Goal: Task Accomplishment & Management: Use online tool/utility

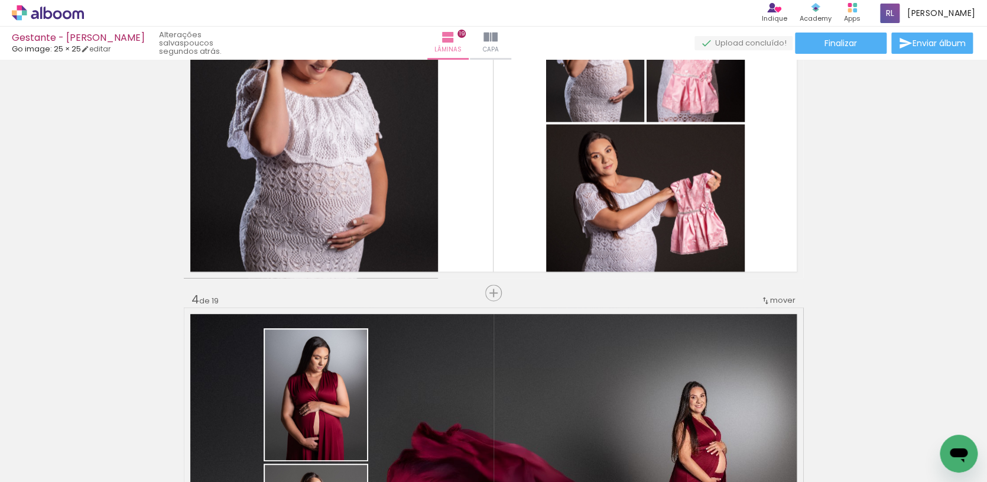
scroll to position [0, 4198]
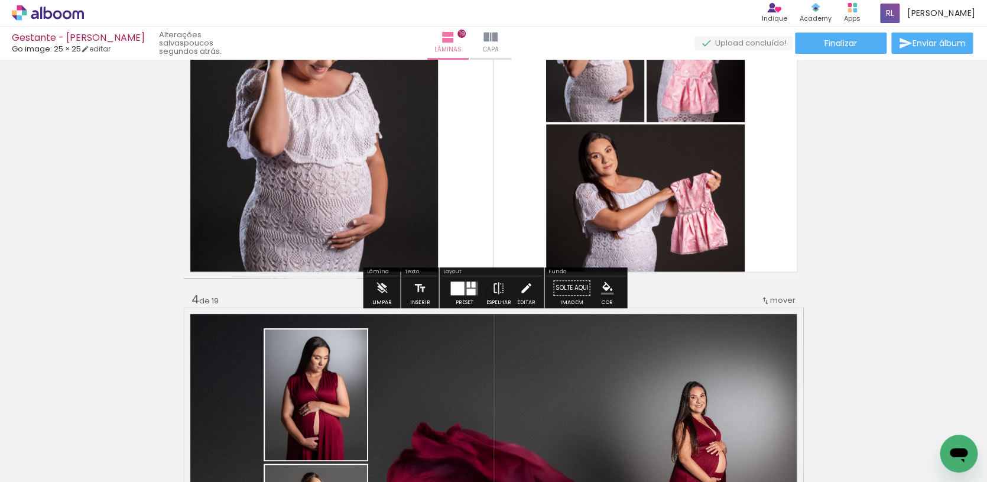
click at [521, 286] on iron-icon at bounding box center [525, 288] width 13 height 24
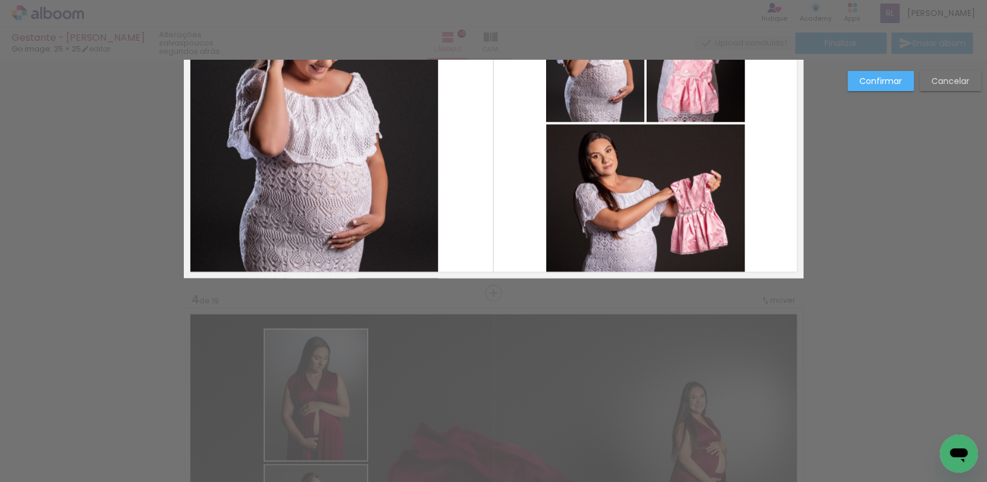
scroll to position [693, 0]
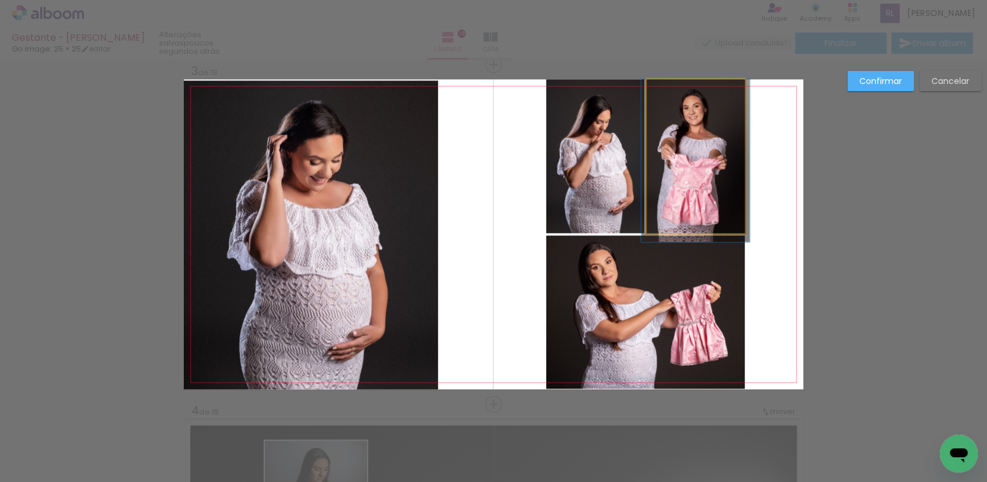
click at [705, 125] on quentale-photo at bounding box center [695, 156] width 98 height 154
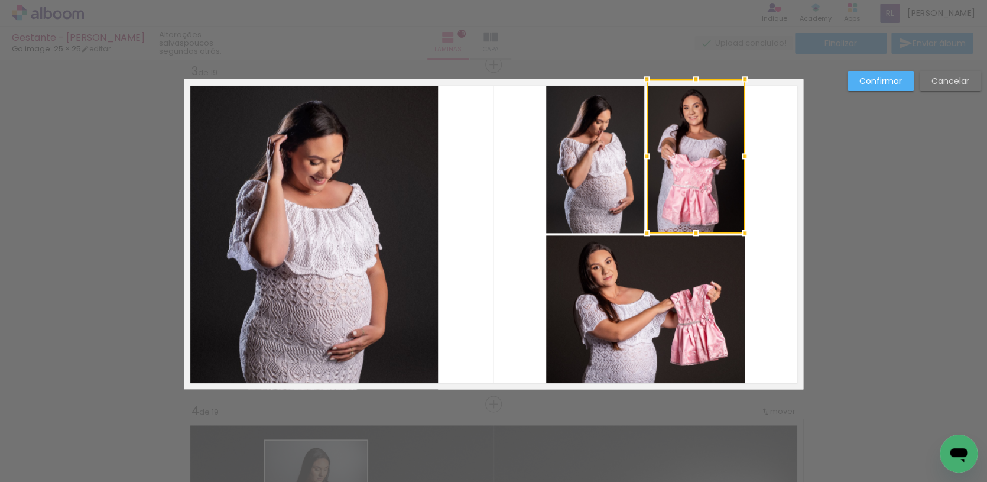
click at [698, 77] on div at bounding box center [696, 79] width 24 height 24
click at [691, 87] on quentale-photo at bounding box center [695, 156] width 98 height 154
click at [694, 81] on div at bounding box center [696, 81] width 24 height 24
click at [0, 0] on slot "Confirmar" at bounding box center [0, 0] width 0 height 0
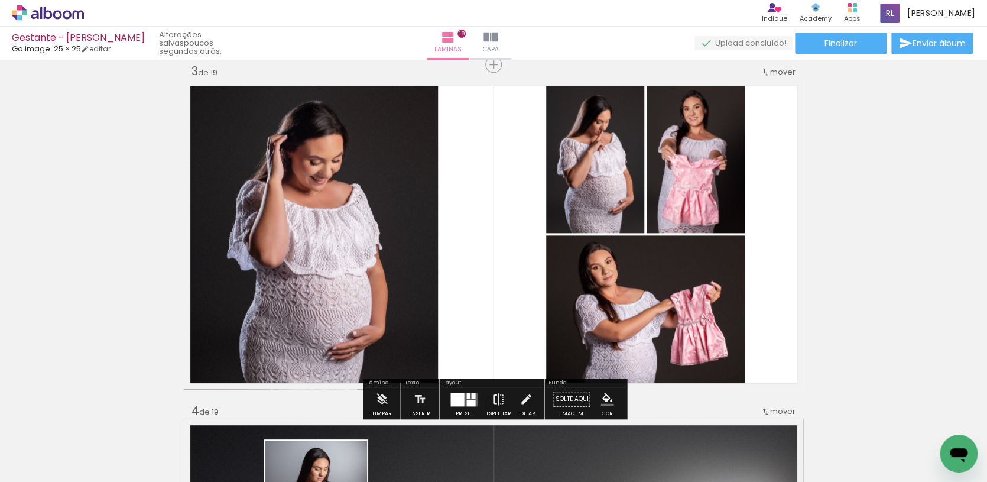
click at [722, 169] on quentale-photo at bounding box center [695, 156] width 98 height 152
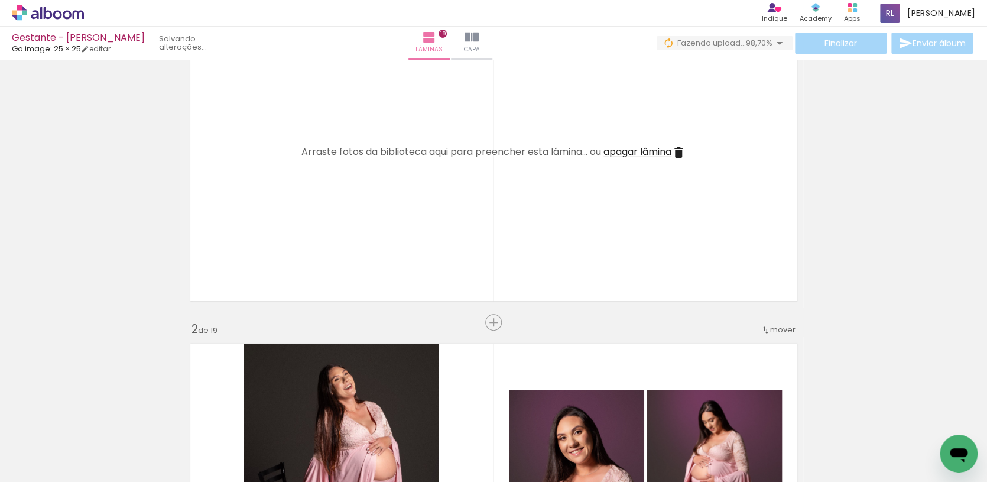
scroll to position [284, 0]
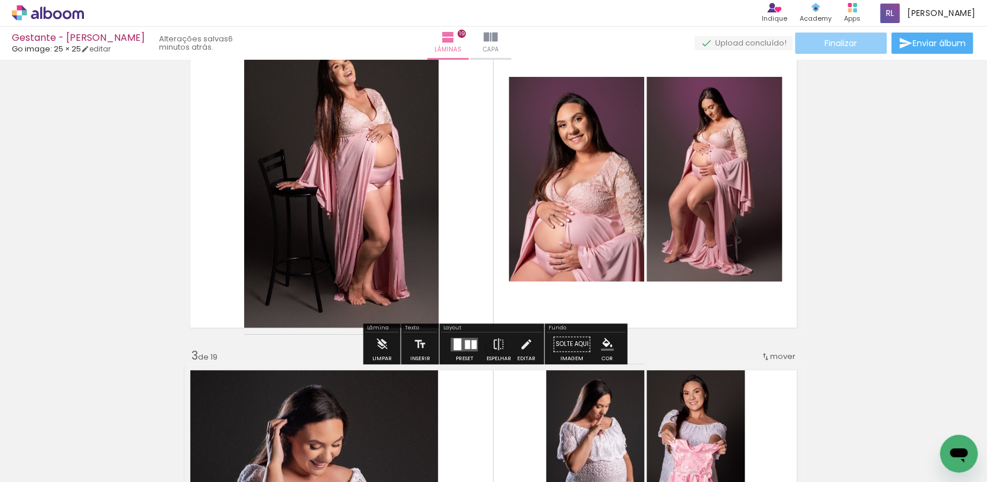
click at [830, 39] on span "Finalizar" at bounding box center [840, 43] width 32 height 8
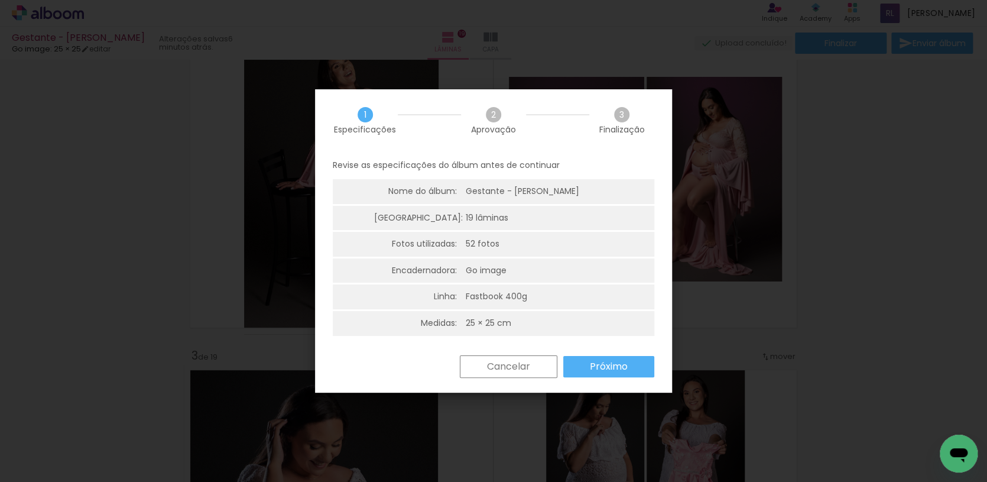
click at [0, 0] on slot "Próximo" at bounding box center [0, 0] width 0 height 0
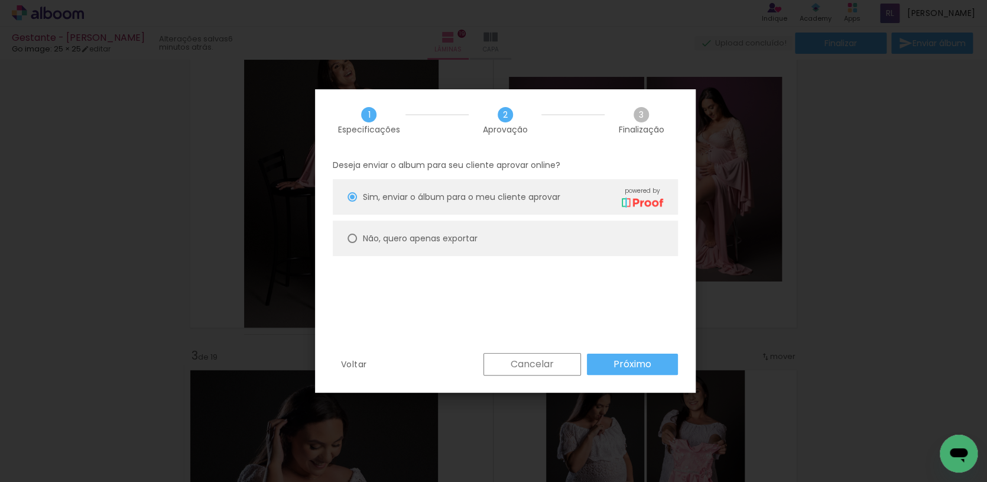
click at [570, 236] on paper-radio-button "Não, quero apenas exportar" at bounding box center [505, 237] width 345 height 35
type paper-radio-button "on"
click at [0, 0] on slot "Próximo" at bounding box center [0, 0] width 0 height 0
type input "Alta, 300 DPI"
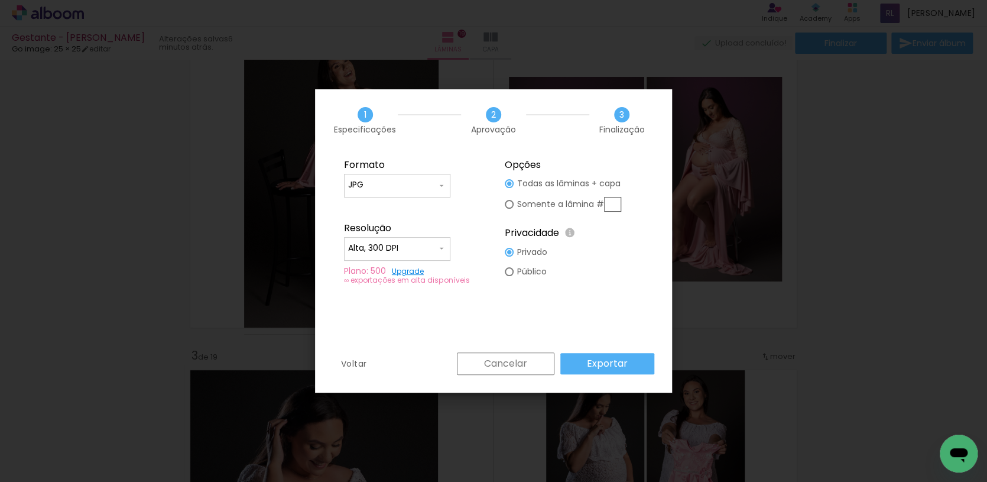
click at [617, 203] on input "text" at bounding box center [612, 204] width 17 height 15
type paper-radio-button "on"
type input "2"
click at [0, 0] on slot "Exportar" at bounding box center [0, 0] width 0 height 0
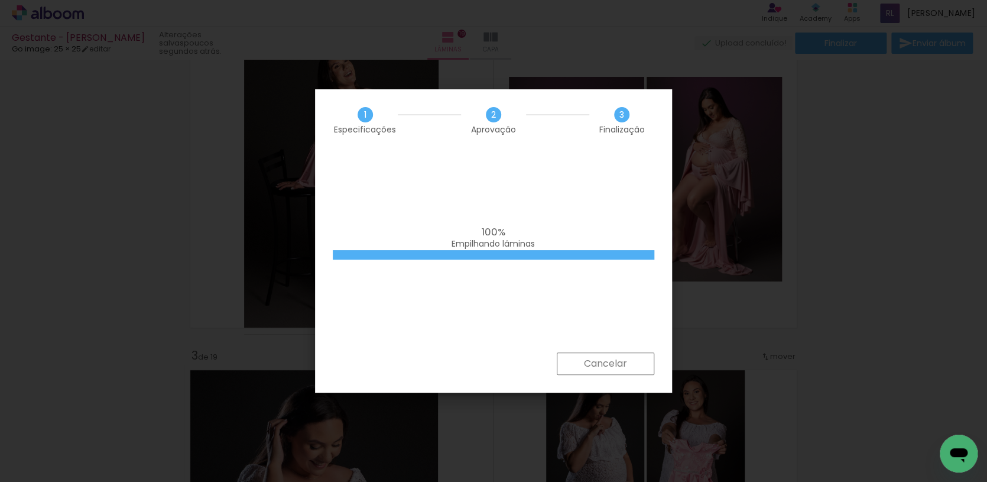
click at [451, 313] on div "100% Empilhando lâminas" at bounding box center [493, 251] width 357 height 201
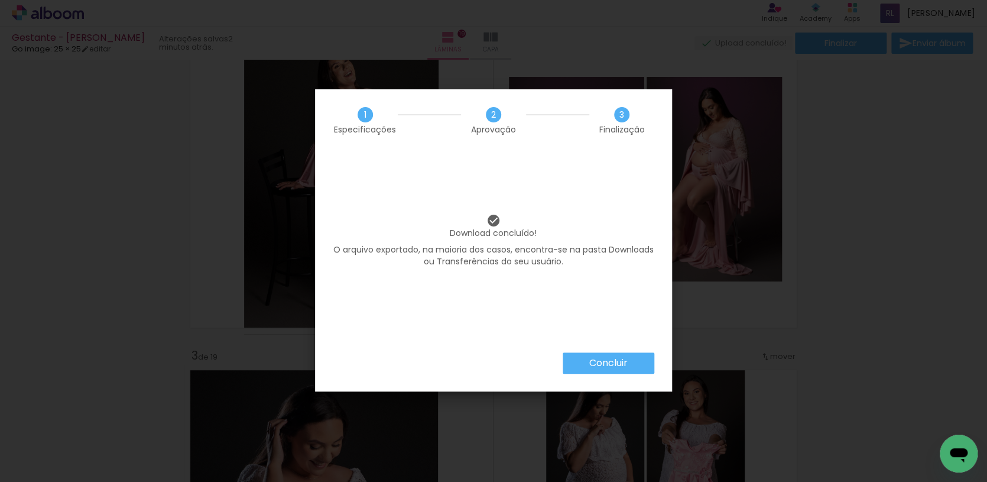
click at [642, 360] on paper-button "Concluir" at bounding box center [608, 362] width 92 height 21
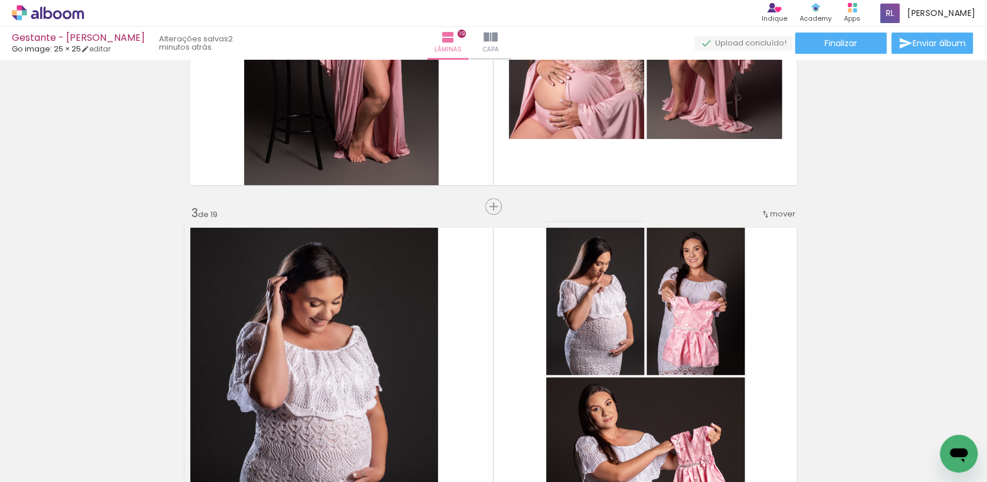
scroll to position [562, 0]
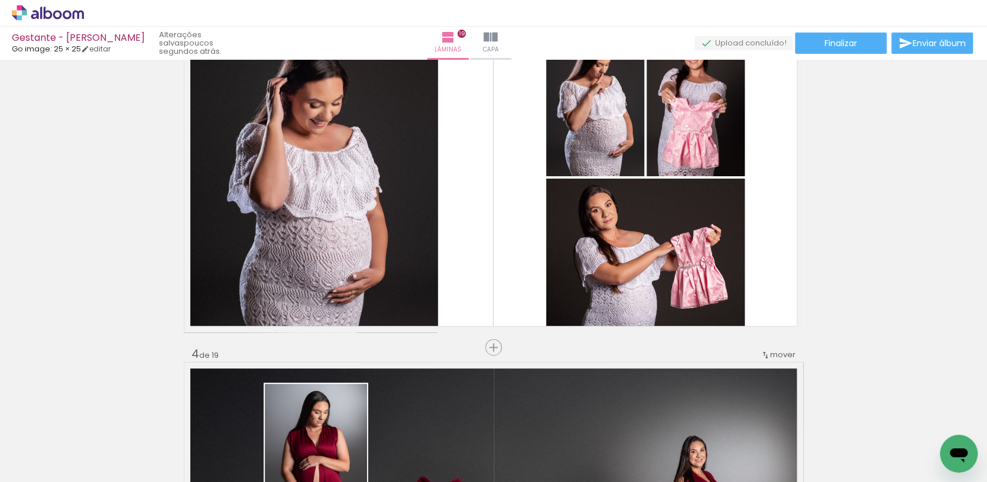
scroll to position [760, 0]
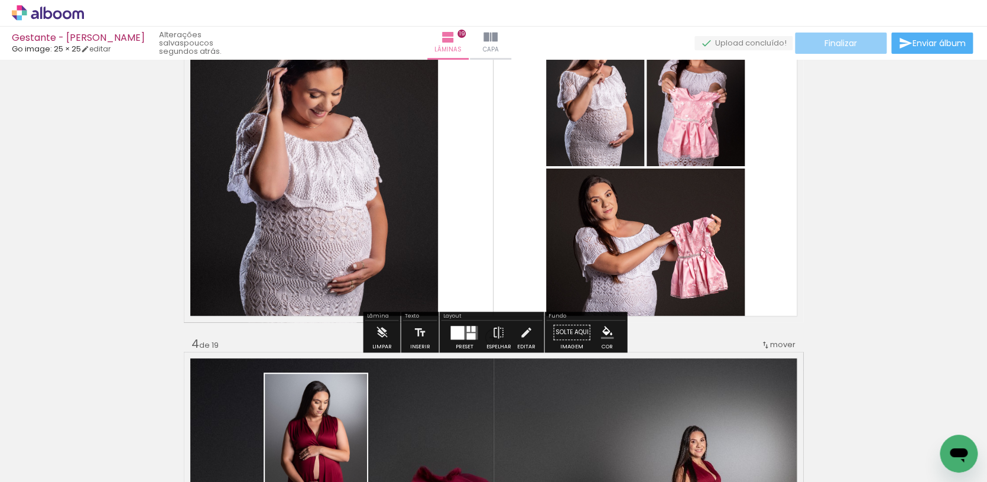
click at [816, 47] on paper-button "Finalizar" at bounding box center [841, 42] width 92 height 21
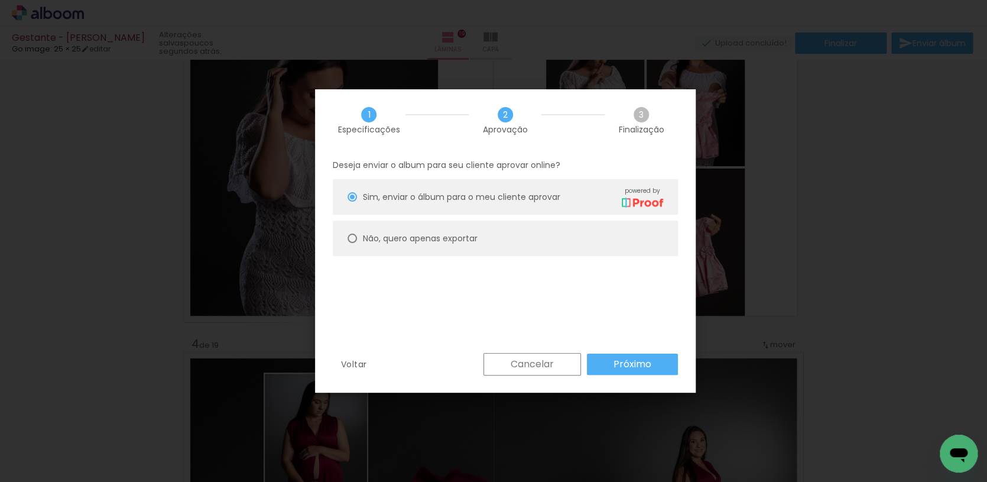
click at [0, 0] on paper-radio-button "Não, quero apenas exportar" at bounding box center [0, 0] width 0 height 0
type paper-radio-button "on"
click at [0, 0] on paper-button "Próximo" at bounding box center [0, 0] width 0 height 0
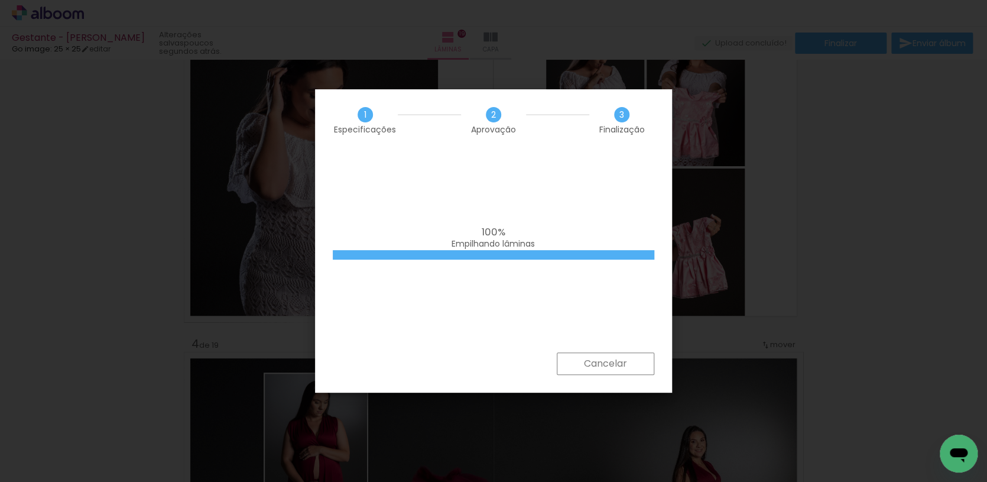
click at [0, 0] on div "100% Empilhando lâminas" at bounding box center [0, 0] width 0 height 0
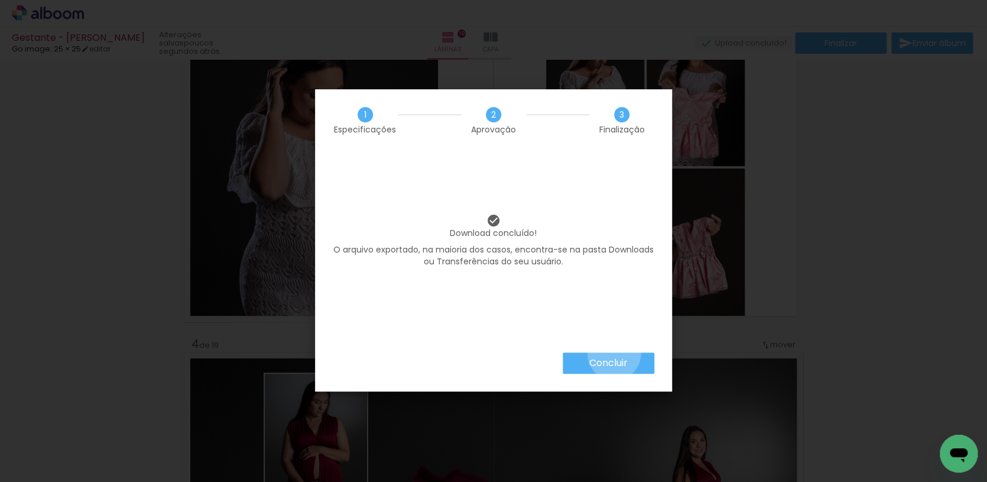
click at [613, 353] on paper-button "Concluir" at bounding box center [608, 362] width 92 height 21
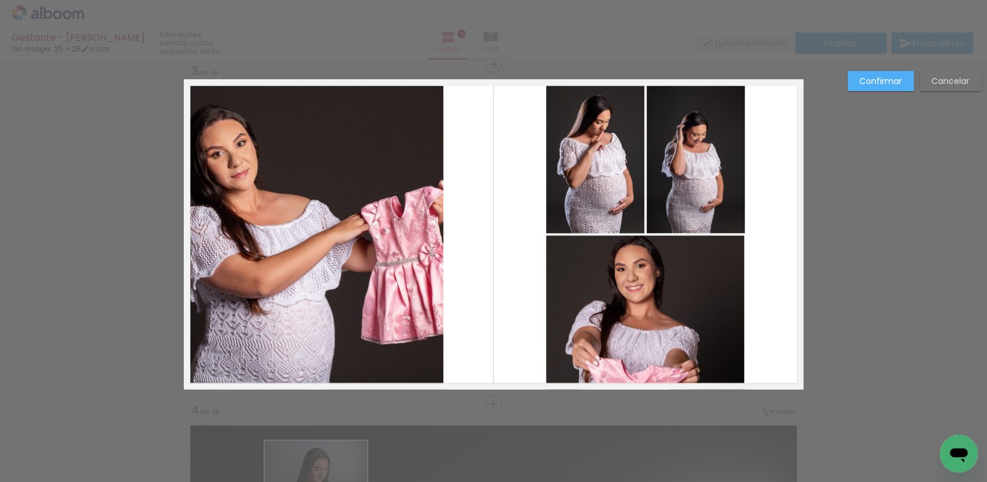
scroll to position [23963, 0]
click at [429, 226] on quentale-photo at bounding box center [313, 234] width 259 height 310
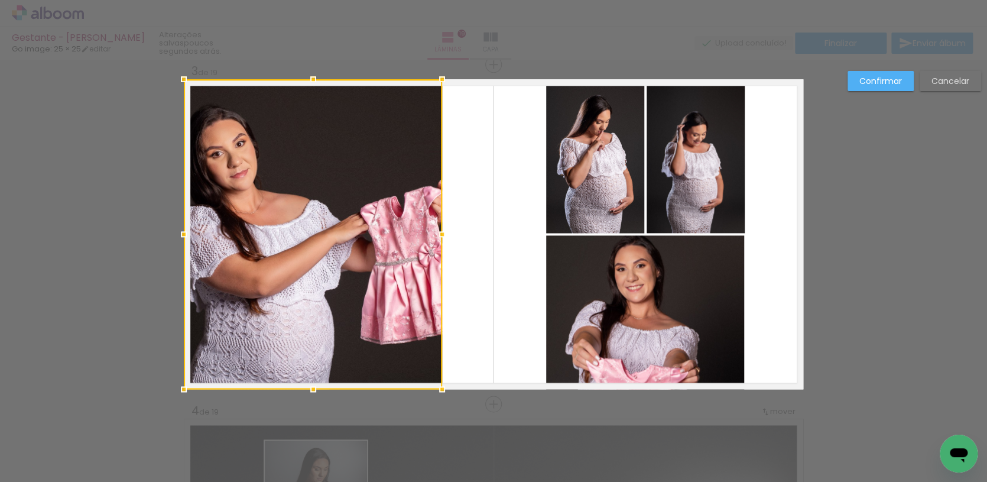
click at [441, 236] on div at bounding box center [442, 234] width 24 height 24
click at [484, 240] on quentale-layouter at bounding box center [493, 234] width 619 height 310
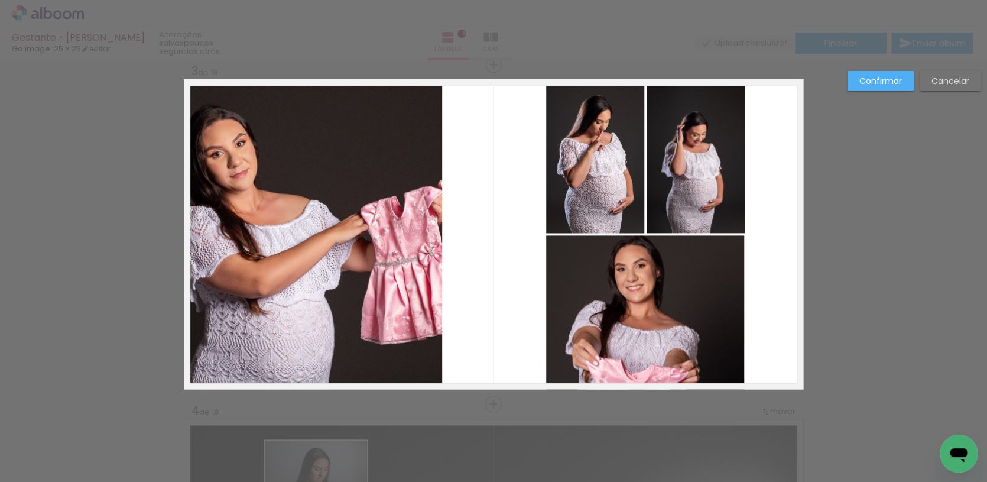
click at [429, 250] on quentale-photo at bounding box center [313, 234] width 258 height 310
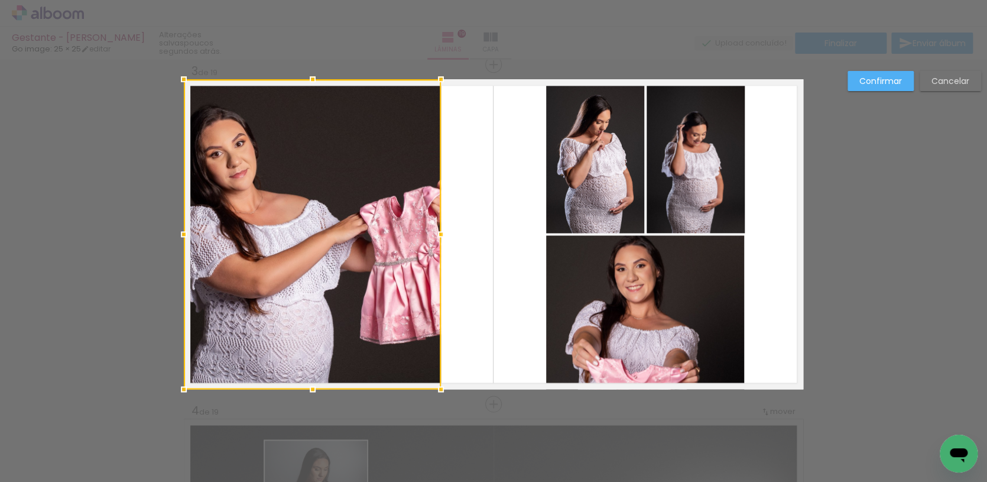
click at [441, 236] on div at bounding box center [441, 234] width 24 height 24
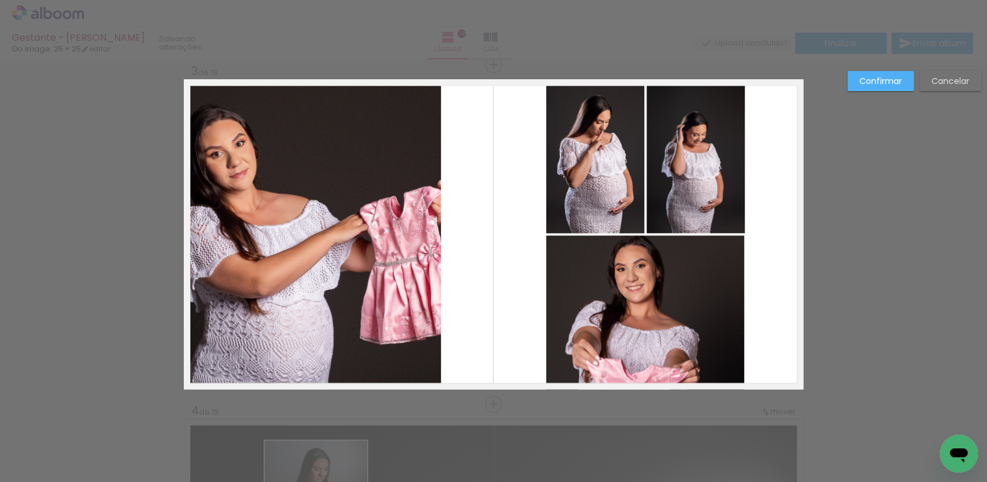
click at [456, 231] on quentale-layouter at bounding box center [493, 234] width 619 height 310
click at [701, 104] on quentale-photo at bounding box center [695, 156] width 98 height 154
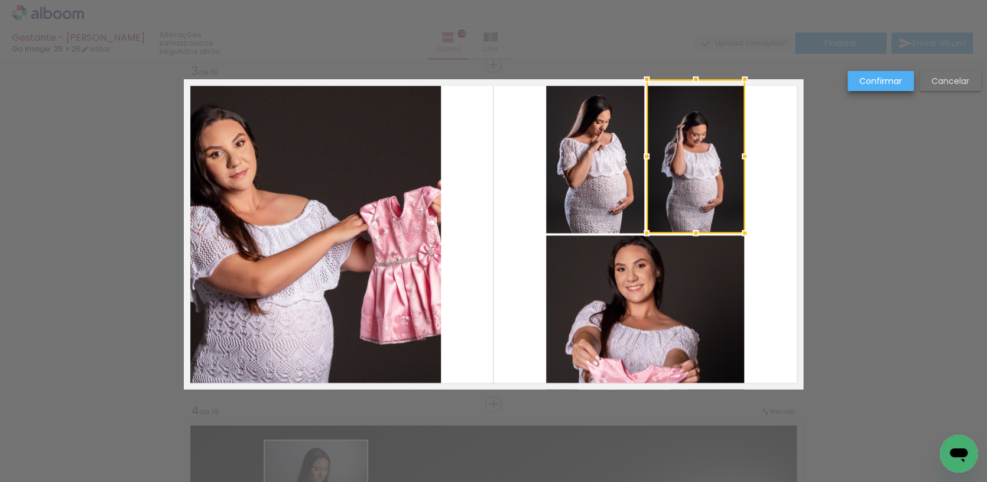
click at [854, 83] on paper-button "Confirmar" at bounding box center [880, 81] width 66 height 20
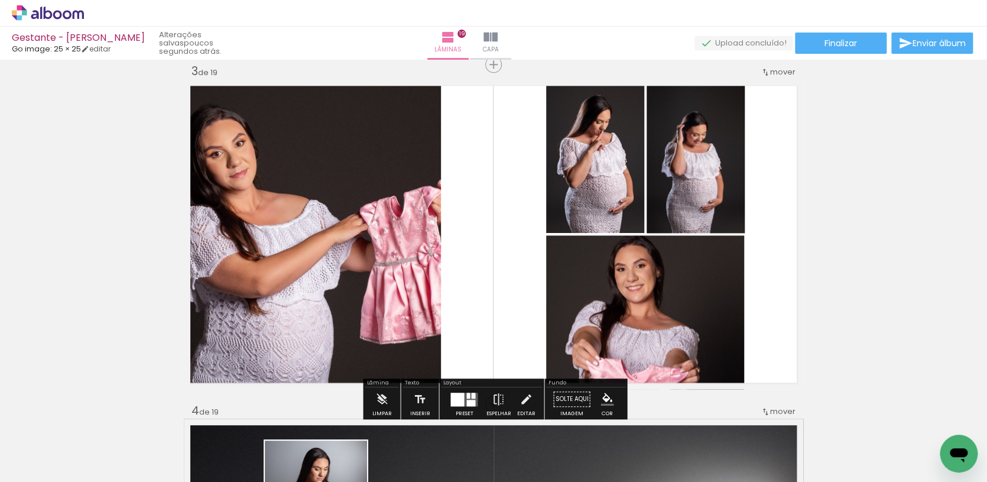
click at [688, 191] on quentale-photo at bounding box center [695, 156] width 98 height 154
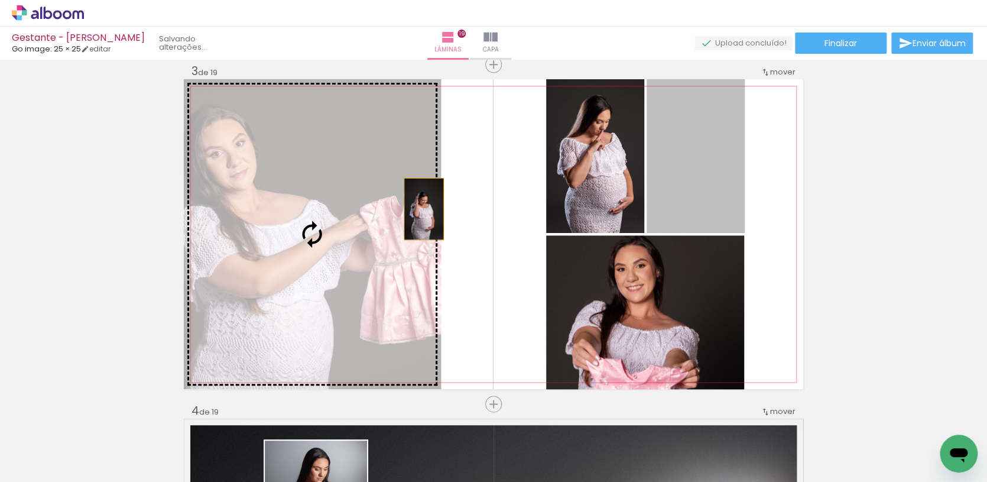
drag, startPoint x: 688, startPoint y: 191, endPoint x: 417, endPoint y: 209, distance: 271.8
click at [0, 0] on slot at bounding box center [0, 0] width 0 height 0
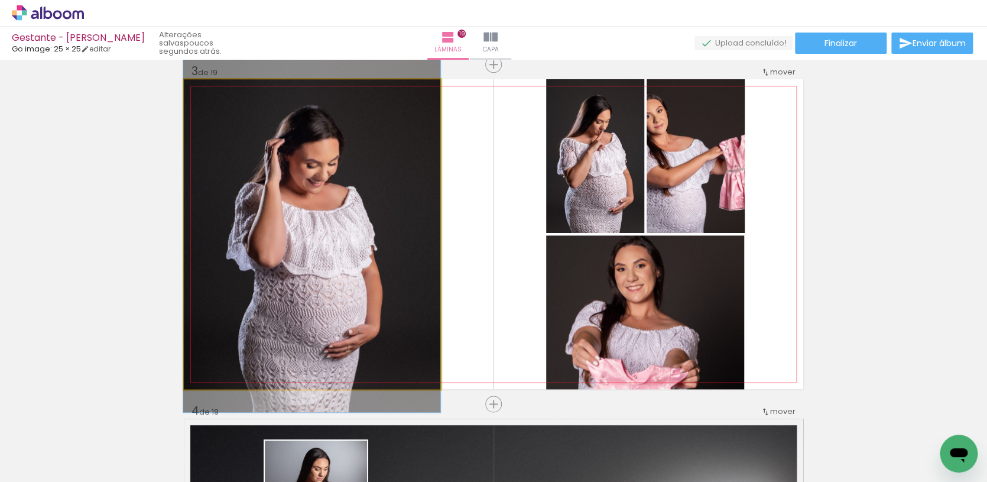
drag, startPoint x: 389, startPoint y: 258, endPoint x: 389, endPoint y: 248, distance: 10.0
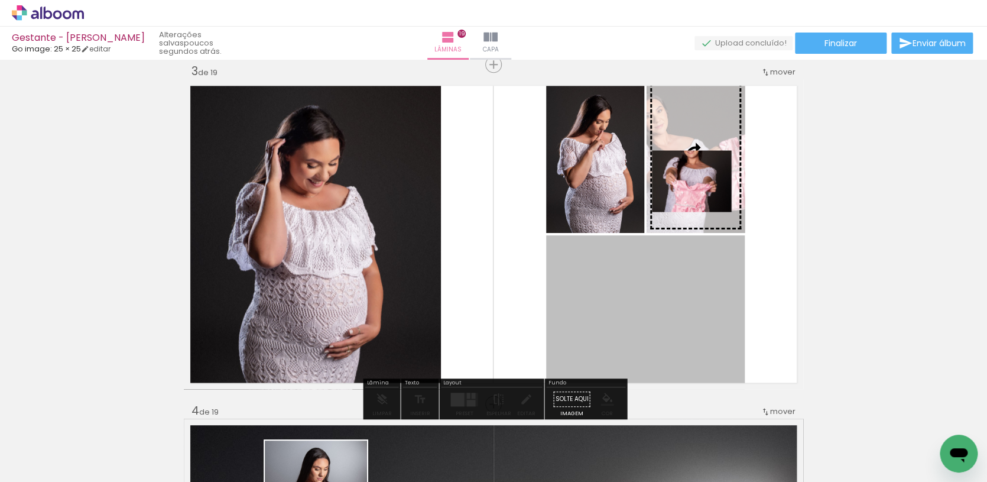
drag, startPoint x: 669, startPoint y: 272, endPoint x: 691, endPoint y: 181, distance: 93.0
click at [0, 0] on slot at bounding box center [0, 0] width 0 height 0
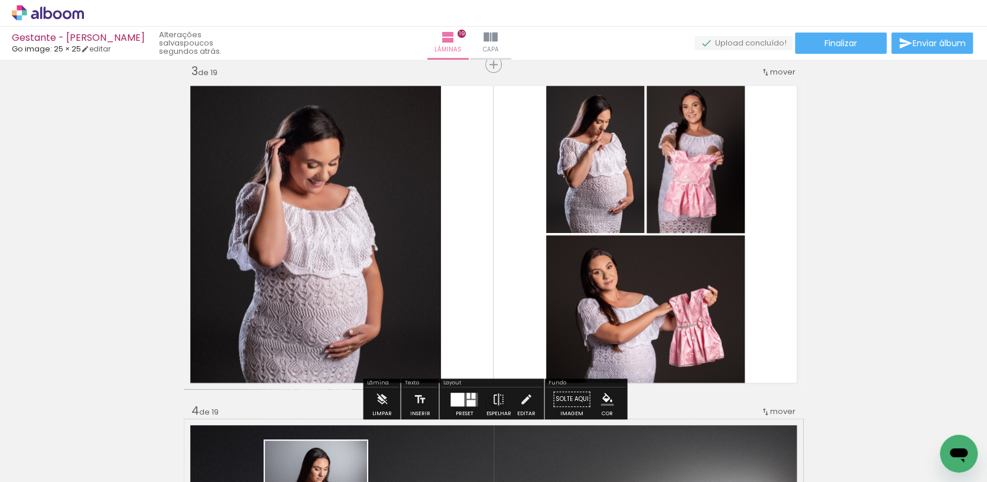
click at [527, 395] on iron-icon at bounding box center [525, 399] width 13 height 24
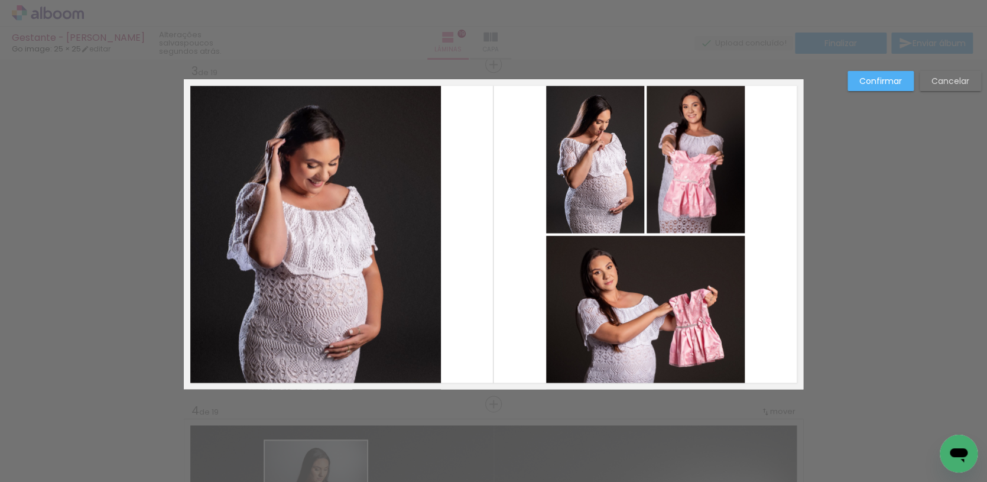
scroll to position [694, 0]
click at [702, 120] on quentale-photo at bounding box center [695, 156] width 98 height 154
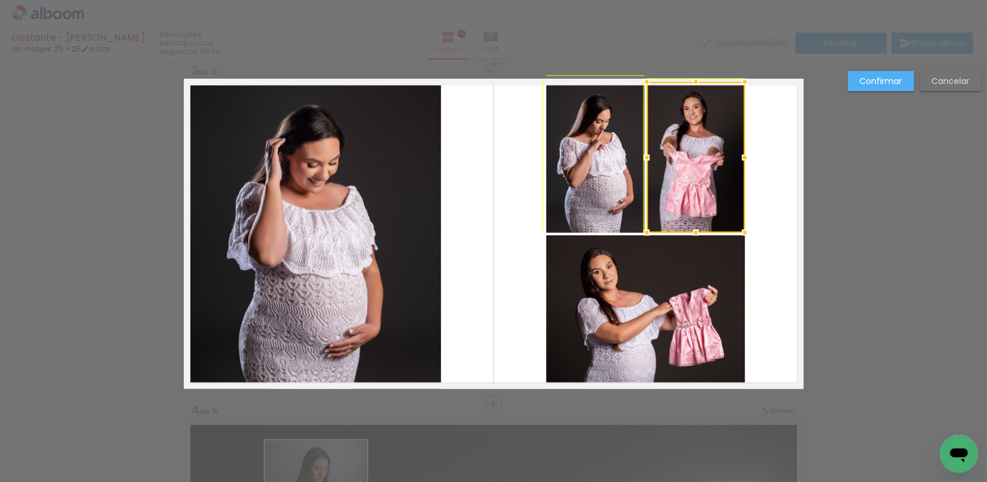
click at [743, 77] on div at bounding box center [745, 82] width 24 height 24
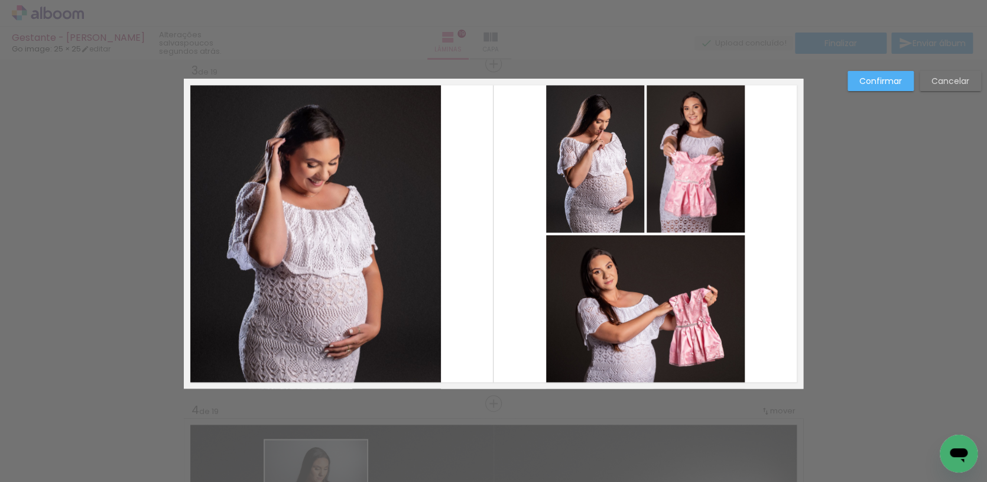
click at [776, 106] on quentale-layouter at bounding box center [493, 234] width 619 height 310
click at [0, 0] on slot "Confirmar" at bounding box center [0, 0] width 0 height 0
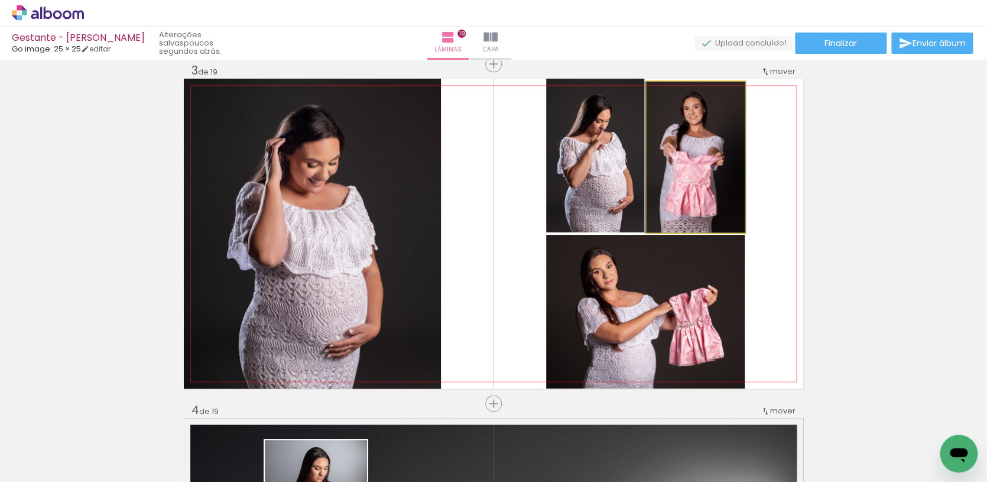
click at [700, 115] on quentale-photo at bounding box center [695, 157] width 98 height 151
drag, startPoint x: 676, startPoint y: 98, endPoint x: 703, endPoint y: 167, distance: 74.1
type paper-slider "103"
click at [678, 84] on div "P&B Largura Cor" at bounding box center [698, 84] width 98 height 0
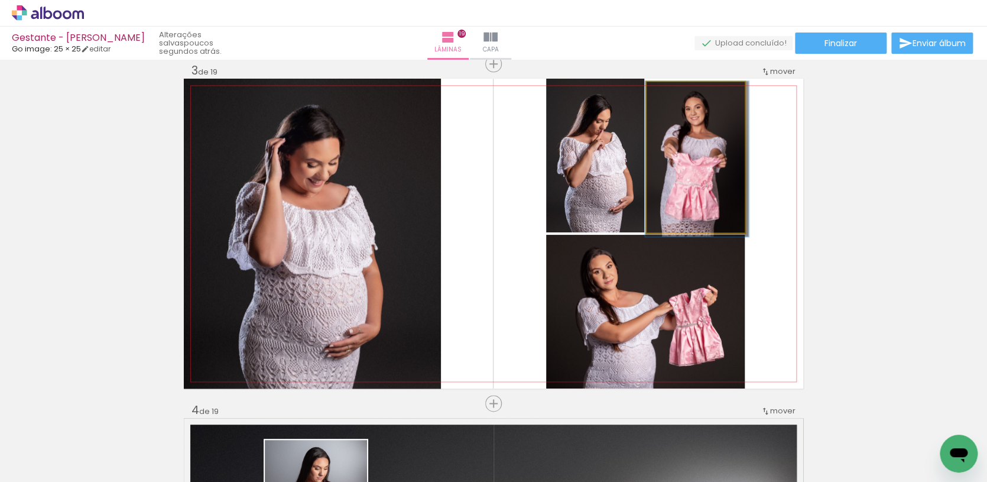
drag, startPoint x: 702, startPoint y: 173, endPoint x: 705, endPoint y: 184, distance: 11.5
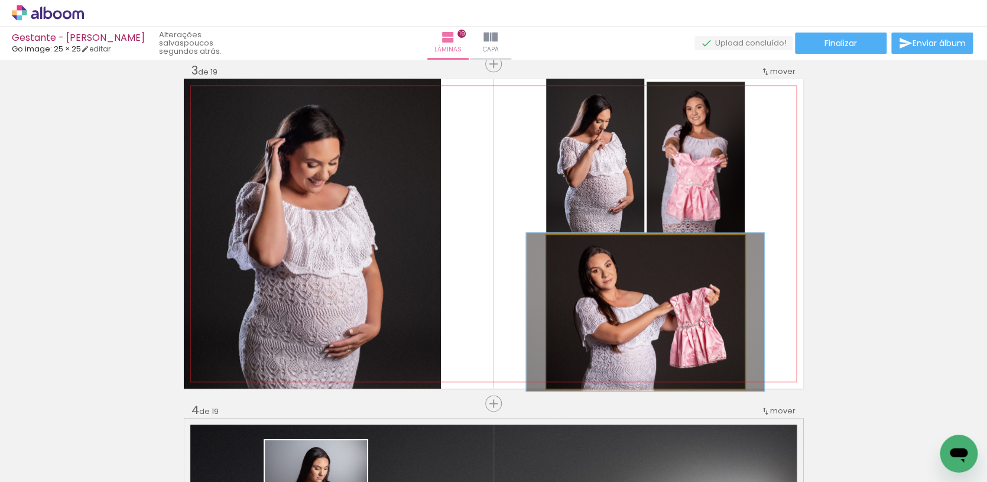
type paper-slider "103"
click at [575, 256] on div at bounding box center [574, 247] width 19 height 19
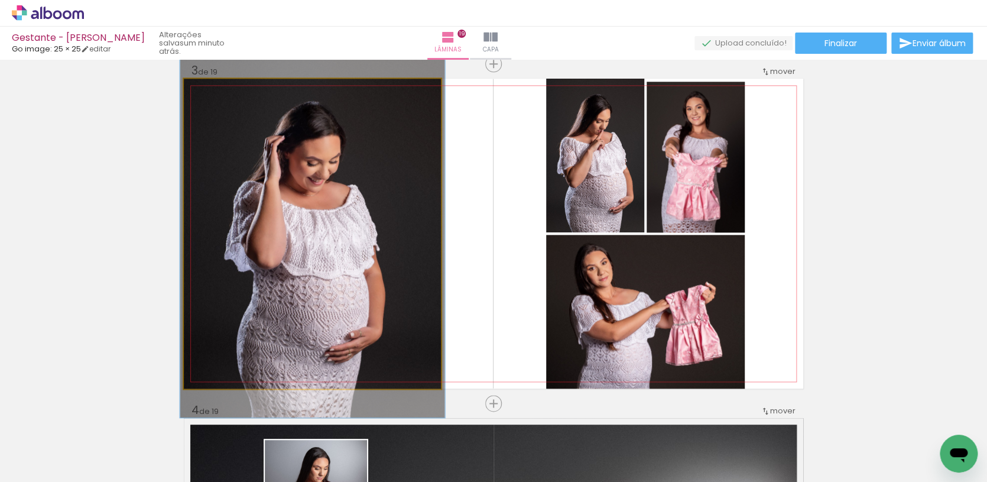
drag, startPoint x: 206, startPoint y: 93, endPoint x: 207, endPoint y: 99, distance: 6.0
click at [207, 99] on div at bounding box center [212, 91] width 19 height 19
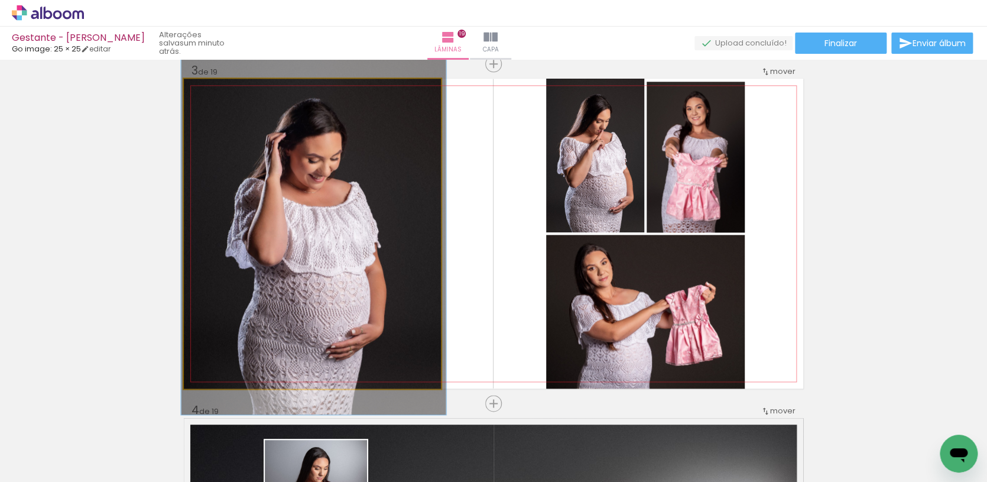
click at [268, 187] on quentale-photo at bounding box center [312, 234] width 257 height 310
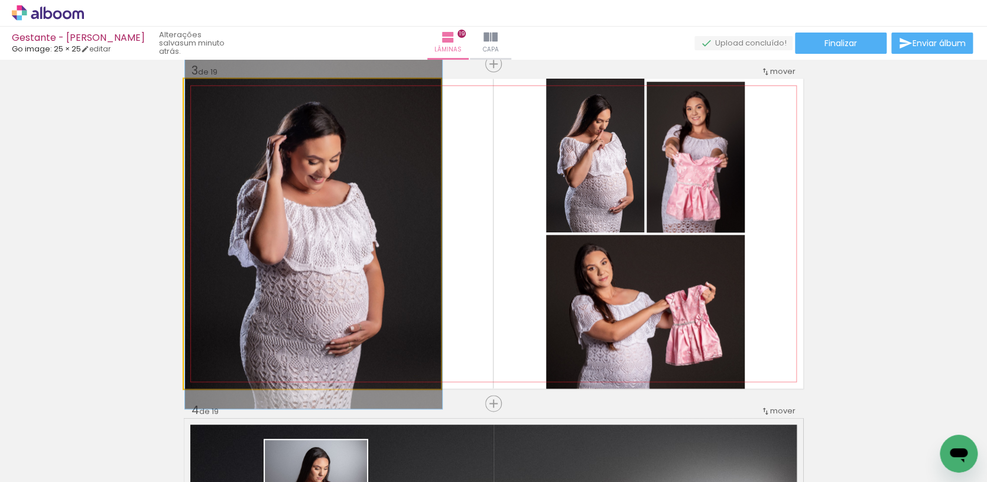
type paper-slider "100"
click at [207, 93] on div at bounding box center [211, 91] width 11 height 11
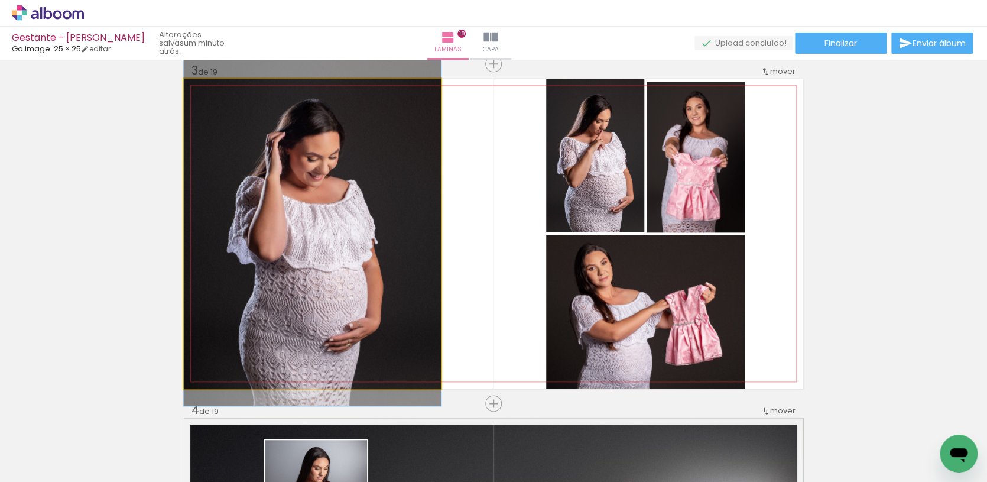
click at [239, 124] on quentale-photo at bounding box center [312, 234] width 257 height 310
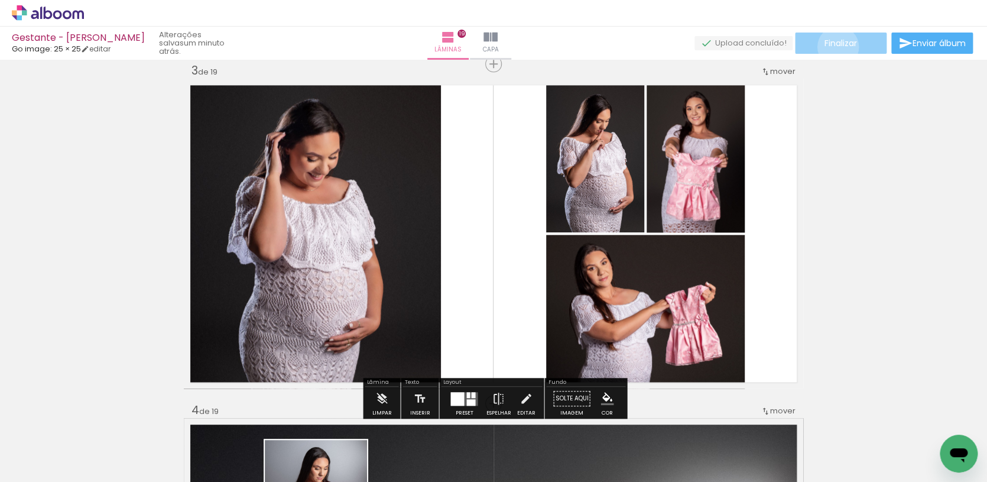
click at [833, 47] on span "Finalizar" at bounding box center [840, 43] width 32 height 8
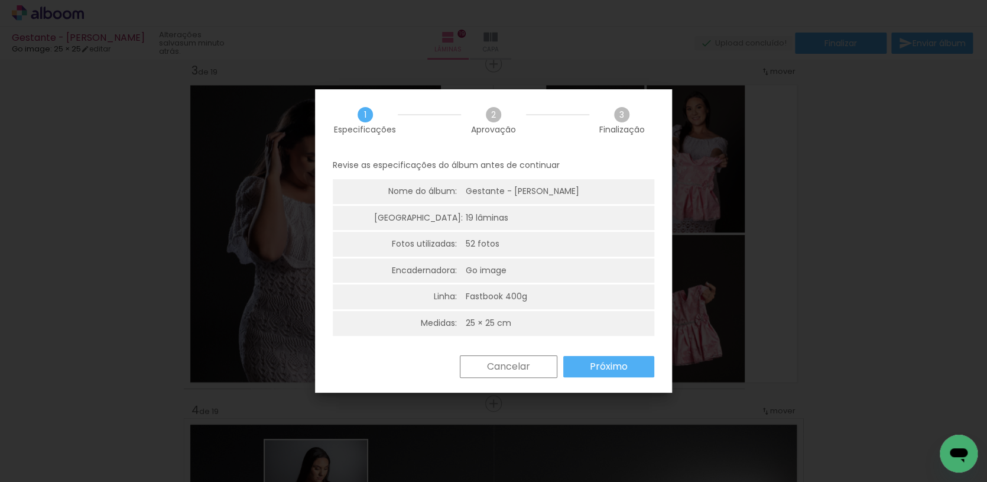
click at [0, 0] on slot "Próximo" at bounding box center [0, 0] width 0 height 0
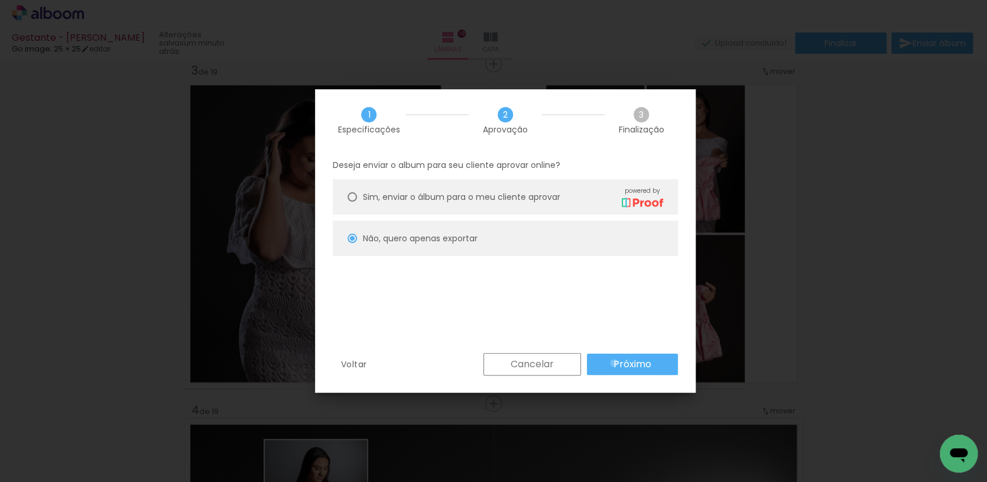
drag, startPoint x: 614, startPoint y: 362, endPoint x: 609, endPoint y: 329, distance: 33.4
click at [0, 0] on slot "Próximo" at bounding box center [0, 0] width 0 height 0
type input "Alta, 300 DPI"
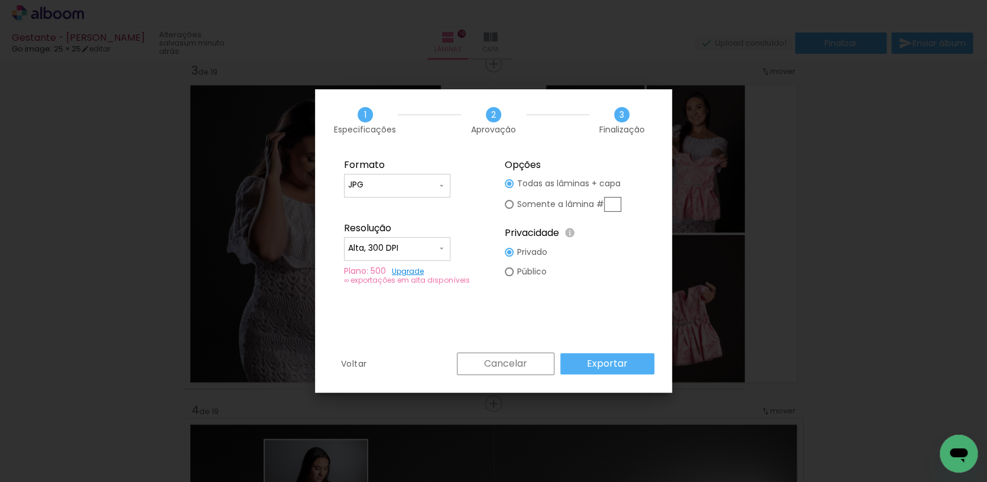
click at [615, 204] on input "text" at bounding box center [612, 204] width 17 height 15
type paper-radio-button "on"
type input "3"
click at [0, 0] on slot "Exportar" at bounding box center [0, 0] width 0 height 0
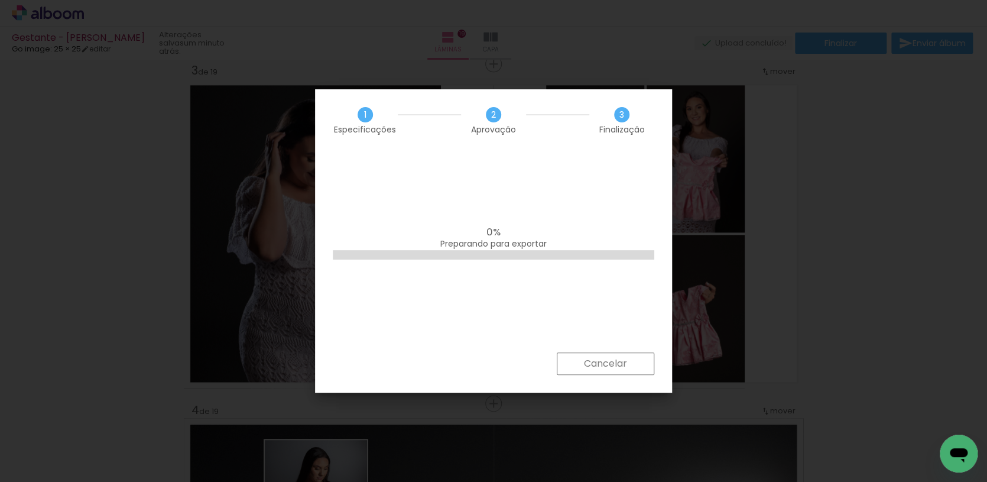
click at [476, 307] on div "0% Preparando para exportar" at bounding box center [493, 251] width 357 height 201
click at [491, 363] on div "Cancelar" at bounding box center [493, 372] width 357 height 40
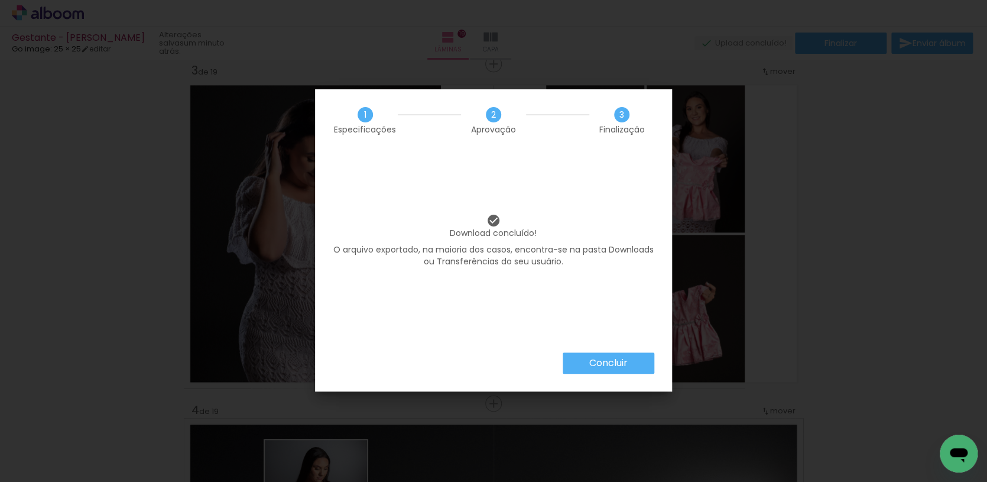
click at [452, 330] on div "Download concluído! O arquivo exportado, na maioria dos casos, encontra-se na p…" at bounding box center [493, 251] width 357 height 201
click at [0, 0] on slot "Concluir" at bounding box center [0, 0] width 0 height 0
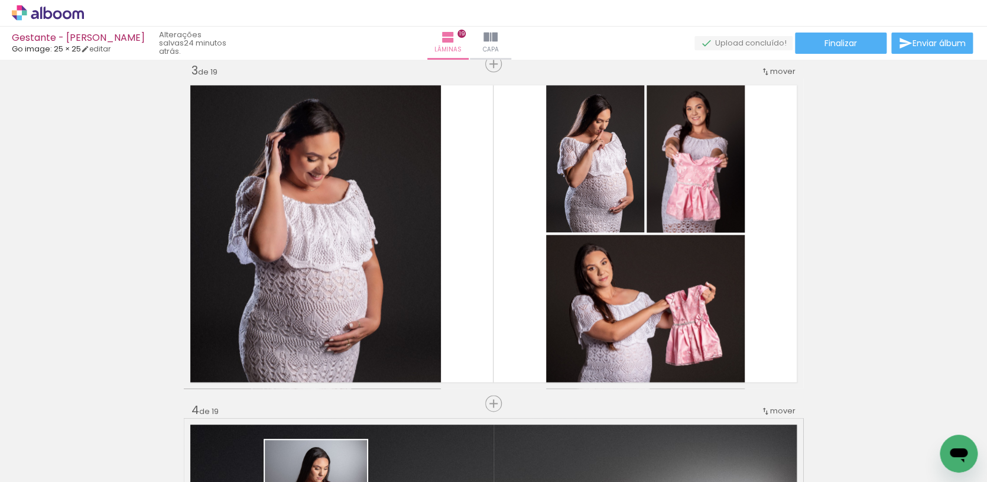
scroll to position [23963, 0]
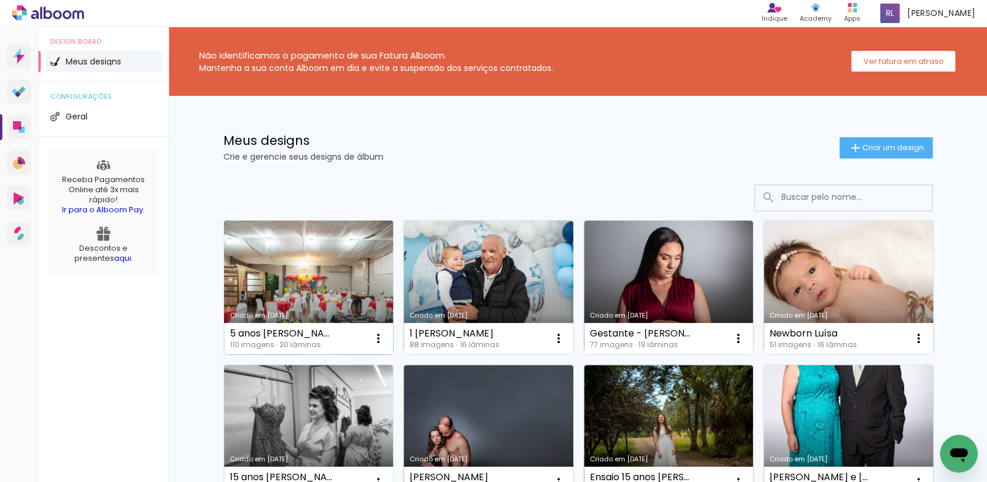
click at [336, 280] on link "Criado em [DATE]" at bounding box center [309, 287] width 170 height 134
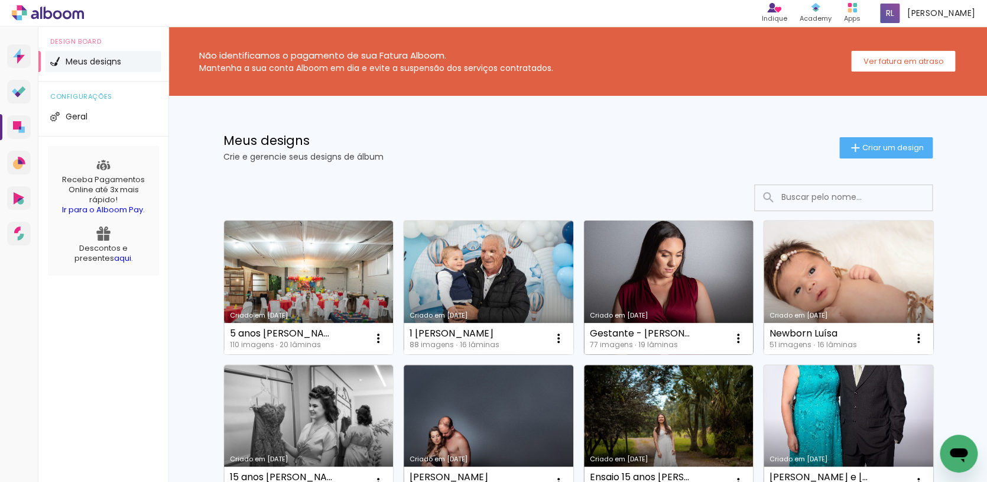
click at [704, 276] on link "Criado em [DATE]" at bounding box center [669, 287] width 170 height 134
